Goal: Task Accomplishment & Management: Use online tool/utility

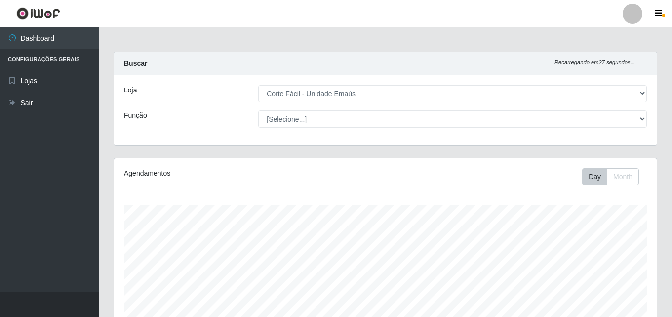
select select "201"
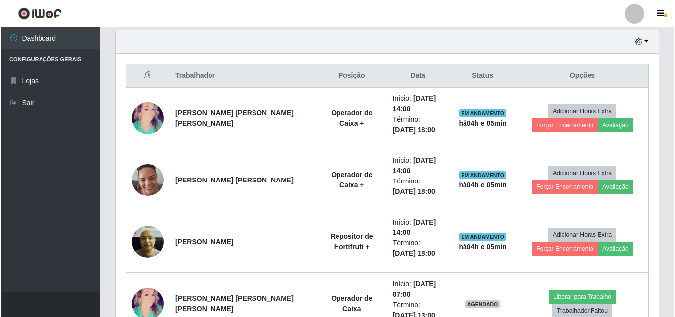
scroll to position [205, 543]
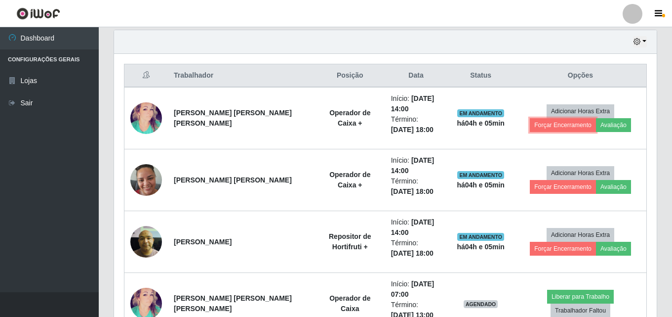
click at [596, 118] on button "Forçar Encerramento" at bounding box center [563, 125] width 66 height 14
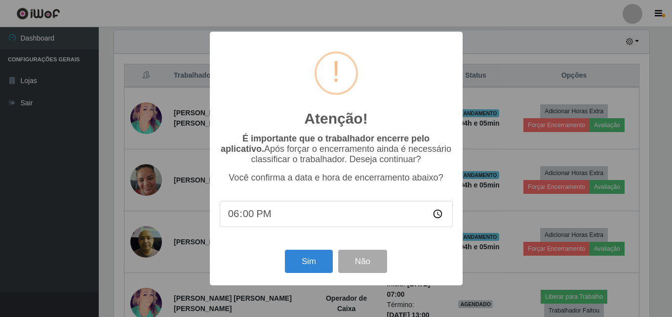
scroll to position [205, 538]
click at [322, 258] on button "Sim" at bounding box center [310, 260] width 48 height 23
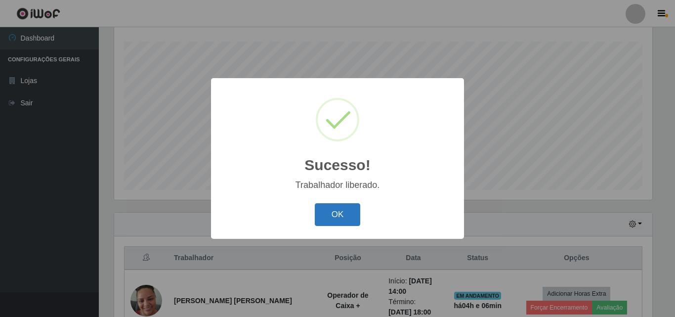
click at [332, 212] on button "OK" at bounding box center [338, 214] width 46 height 23
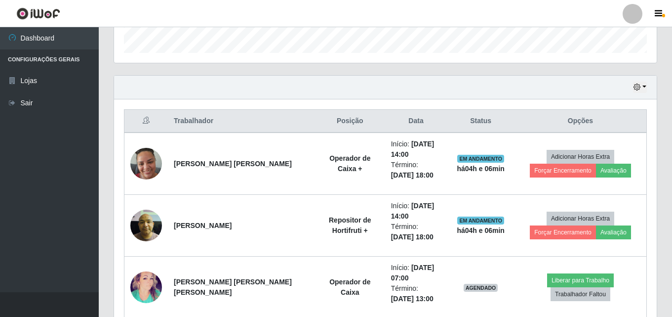
scroll to position [312, 0]
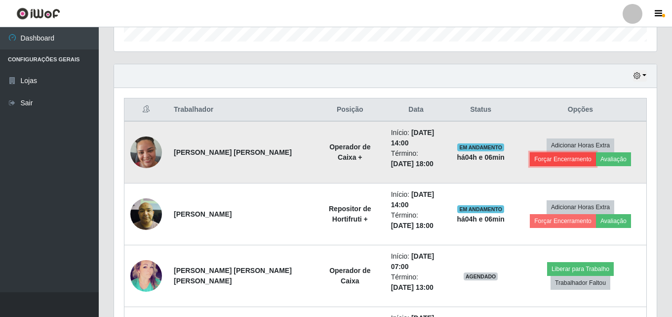
click at [596, 152] on button "Forçar Encerramento" at bounding box center [563, 159] width 66 height 14
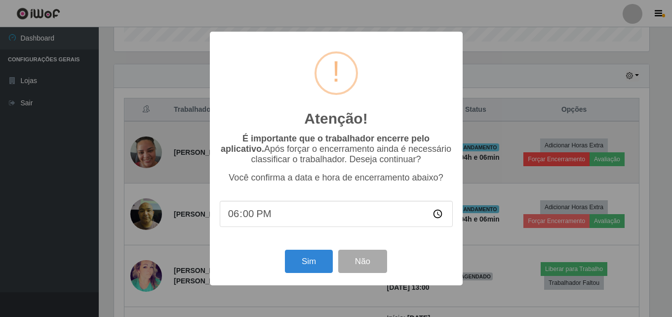
scroll to position [205, 538]
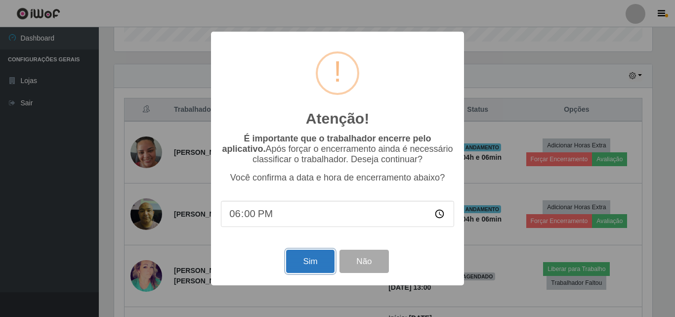
click at [306, 261] on button "Sim" at bounding box center [310, 260] width 48 height 23
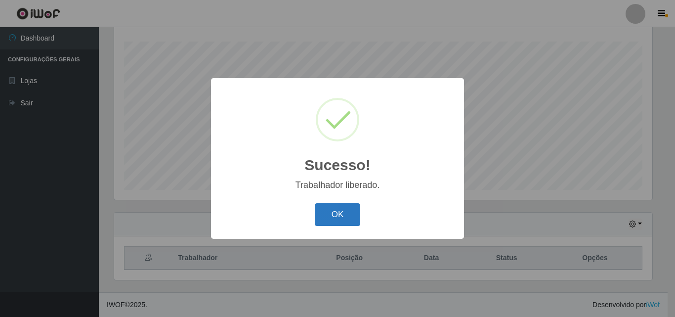
click at [335, 209] on button "OK" at bounding box center [338, 214] width 46 height 23
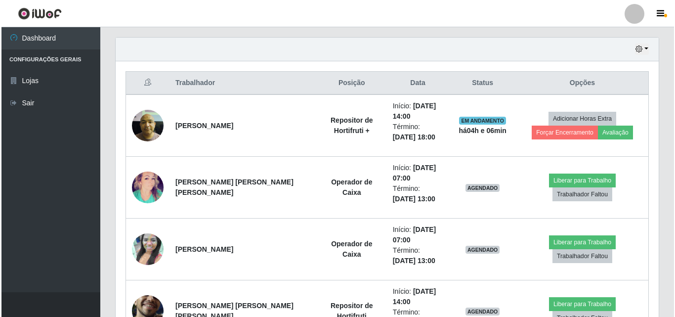
scroll to position [361, 0]
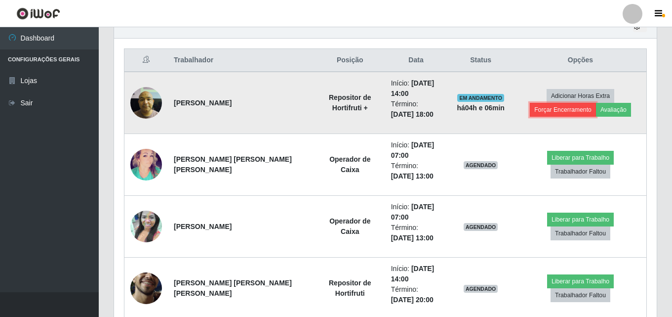
click at [596, 103] on button "Forçar Encerramento" at bounding box center [563, 110] width 66 height 14
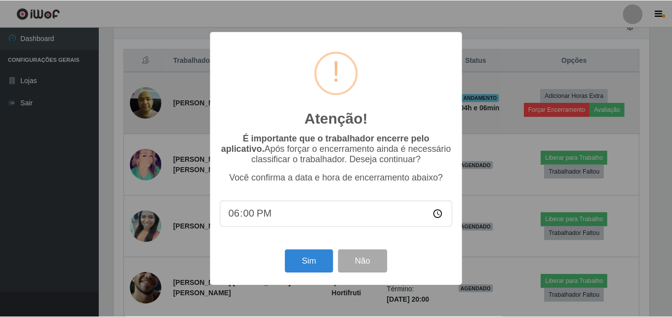
scroll to position [205, 538]
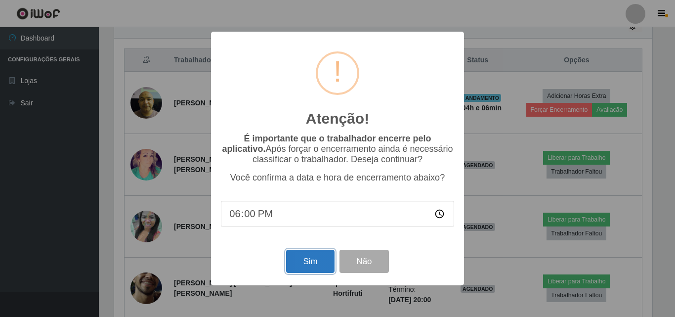
click at [314, 262] on button "Sim" at bounding box center [310, 260] width 48 height 23
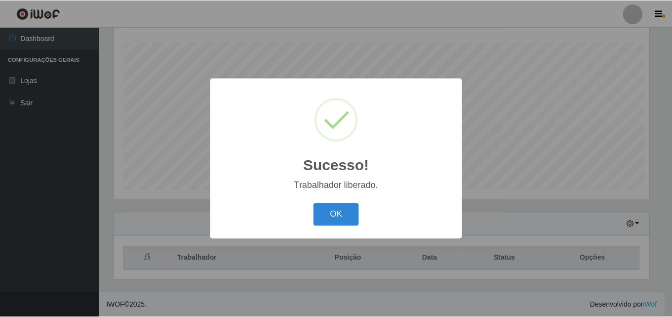
scroll to position [0, 0]
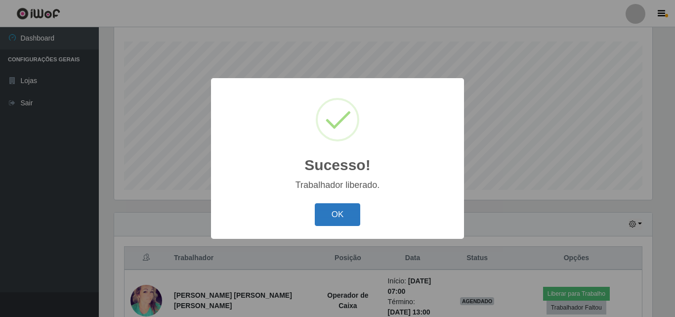
click at [339, 217] on button "OK" at bounding box center [338, 214] width 46 height 23
